Goal: Navigation & Orientation: Go to known website

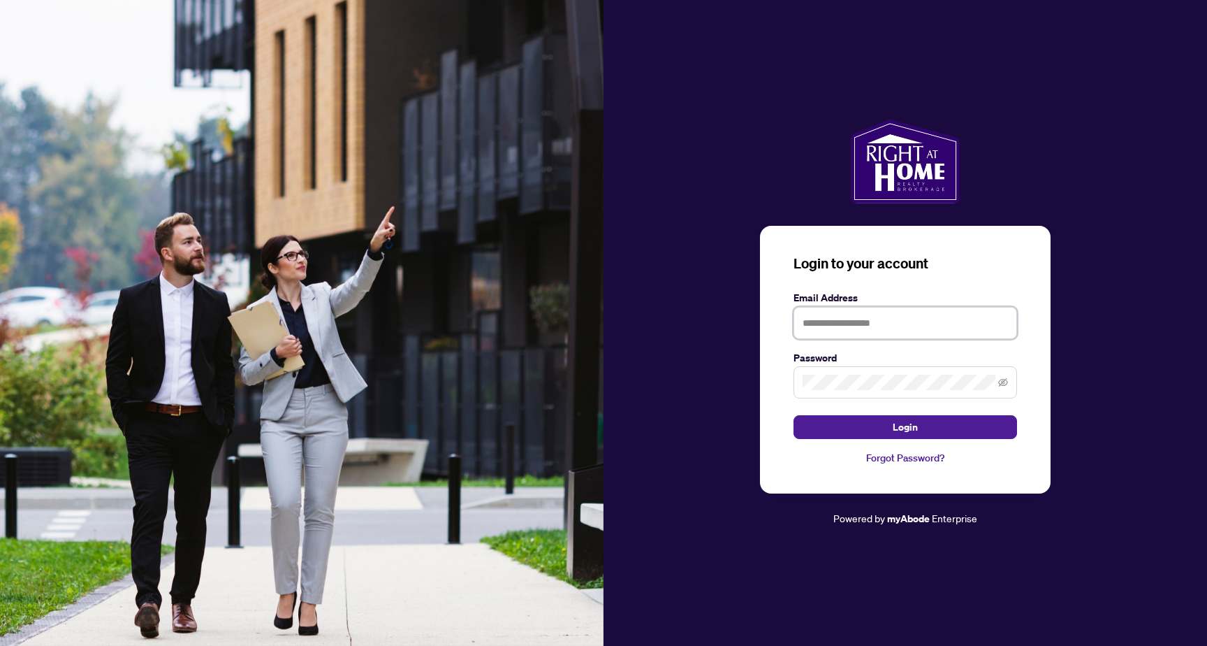
type input "**********"
click at [899, 420] on span "Login" at bounding box center [905, 427] width 25 height 22
